Goal: Information Seeking & Learning: Check status

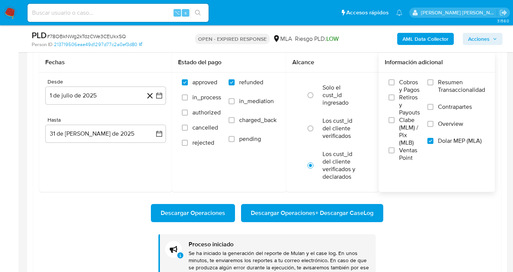
scroll to position [63, 0]
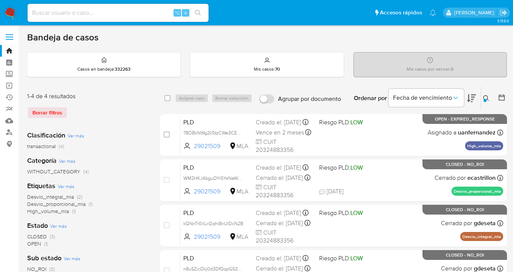
click at [485, 96] on icon at bounding box center [486, 98] width 6 height 6
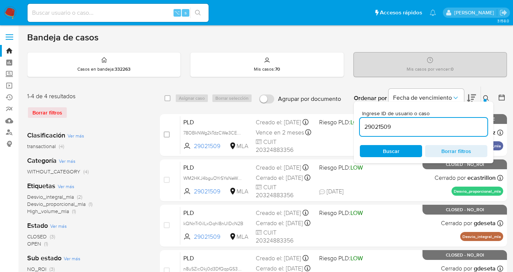
drag, startPoint x: 442, startPoint y: 122, endPoint x: 393, endPoint y: 127, distance: 49.0
click at [393, 127] on input "29021509" at bounding box center [424, 127] width 128 height 10
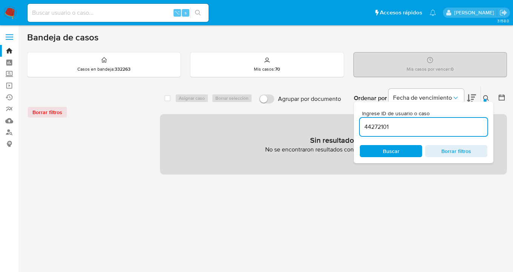
click at [418, 124] on input "44272101" at bounding box center [424, 127] width 128 height 10
click at [406, 130] on input "44272101" at bounding box center [424, 127] width 128 height 10
type input "44272101"
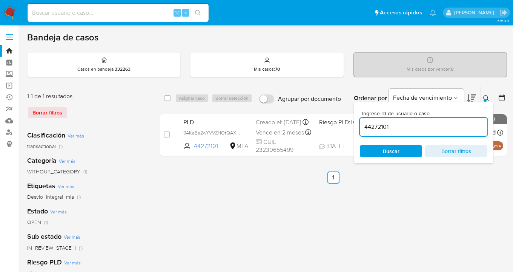
click at [487, 95] on icon at bounding box center [486, 98] width 6 height 6
